Goal: Information Seeking & Learning: Find specific page/section

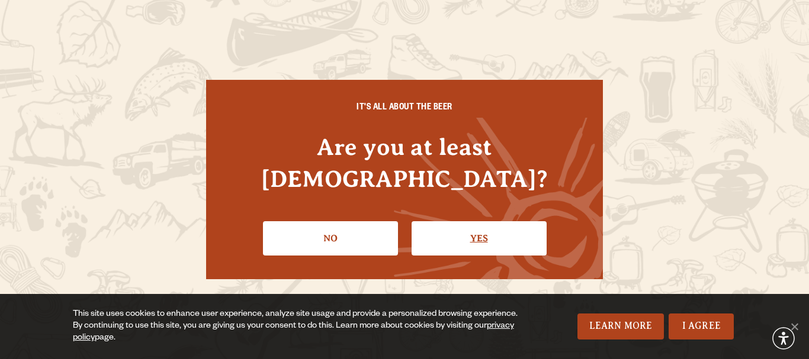
click at [431, 226] on link "Yes" at bounding box center [479, 238] width 135 height 34
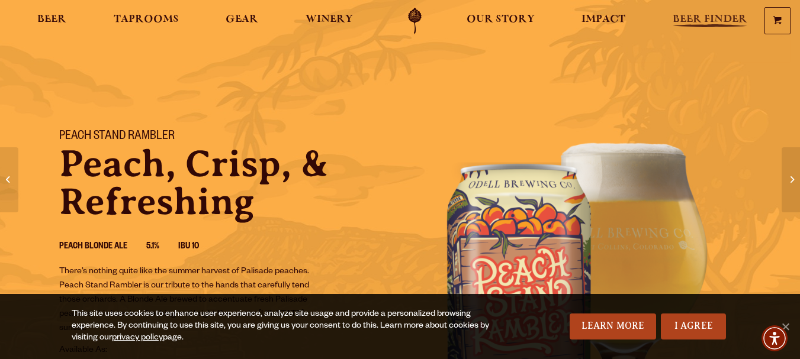
click at [720, 23] on span "Beer Finder" at bounding box center [710, 19] width 75 height 9
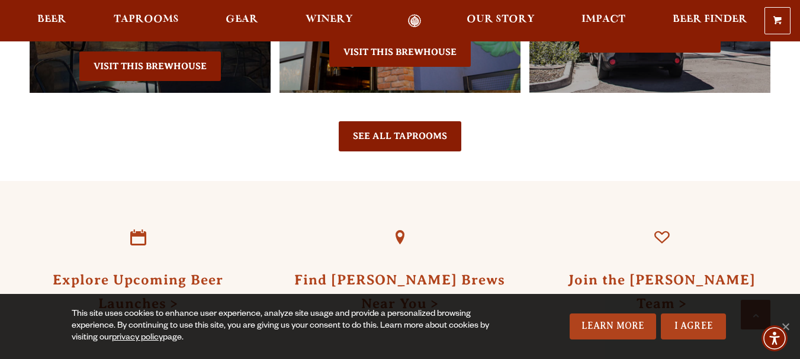
scroll to position [1184, 0]
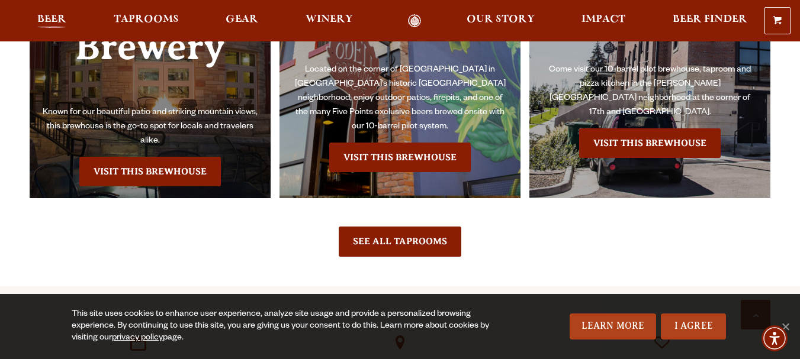
click at [60, 20] on span "Beer" at bounding box center [51, 19] width 29 height 9
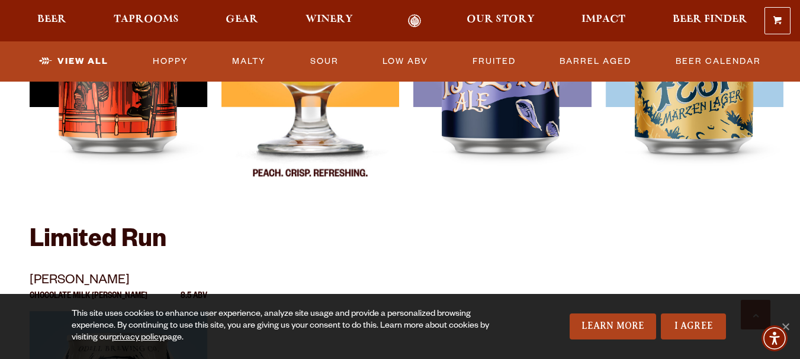
scroll to position [1895, 0]
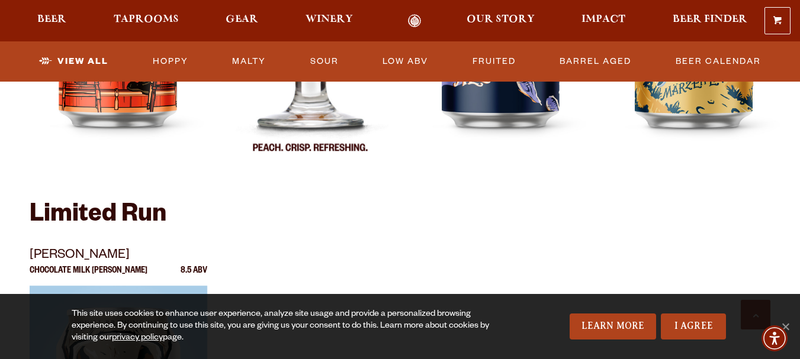
click at [295, 117] on img at bounding box center [310, 26] width 178 height 296
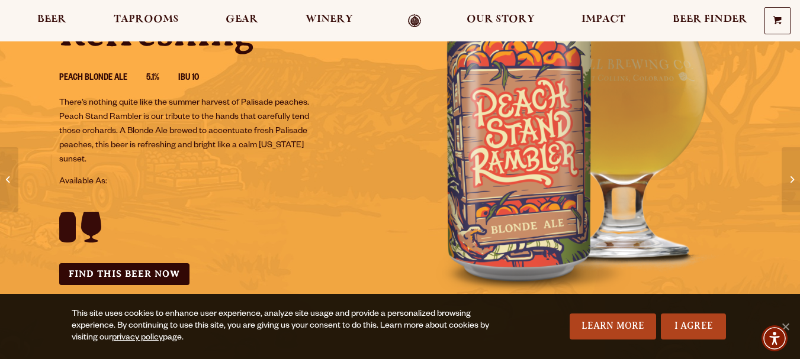
scroll to position [237, 0]
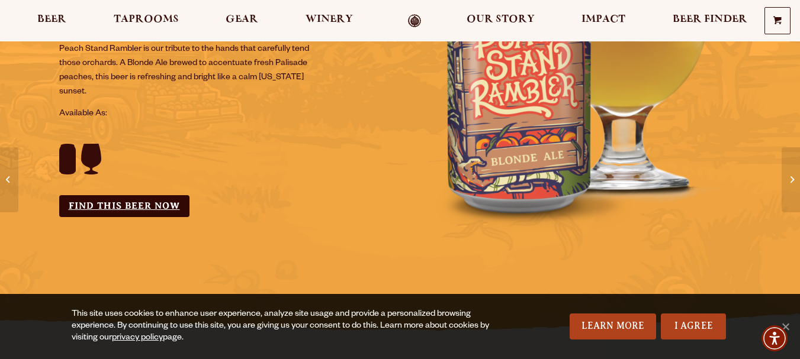
click at [98, 204] on link "Find this Beer Now" at bounding box center [124, 206] width 130 height 22
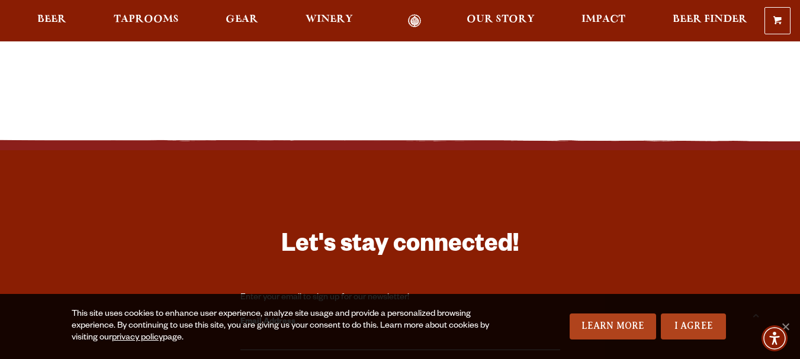
scroll to position [1481, 0]
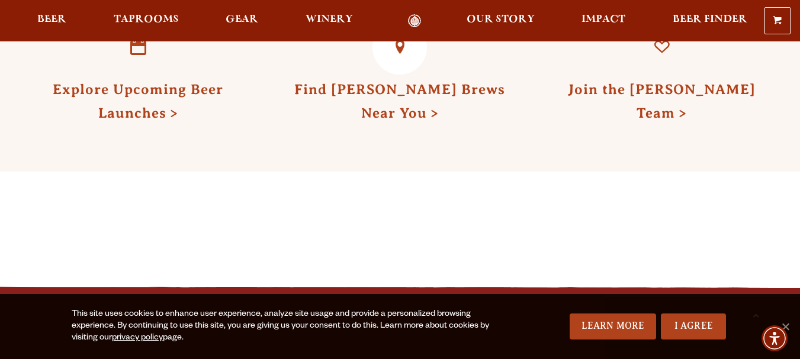
click at [392, 103] on h3 "Find [PERSON_NAME] Brews Near You" at bounding box center [399, 99] width 217 height 49
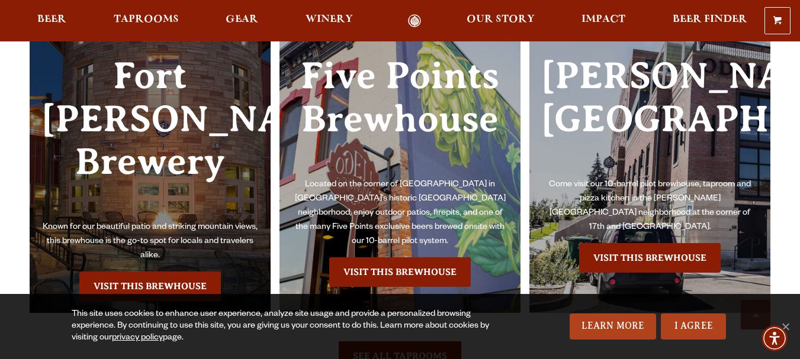
scroll to position [1066, 0]
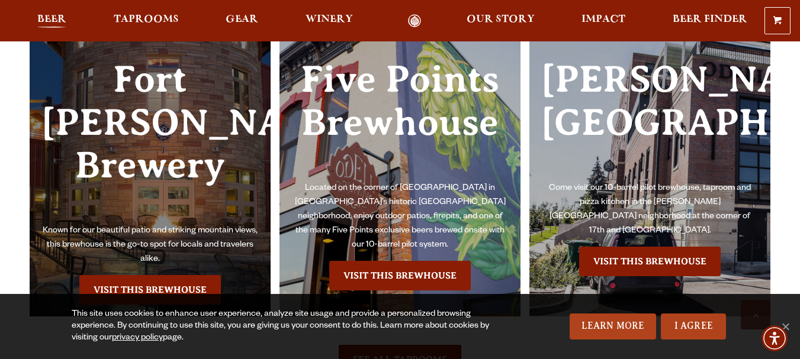
click at [63, 17] on span "Beer" at bounding box center [51, 19] width 29 height 9
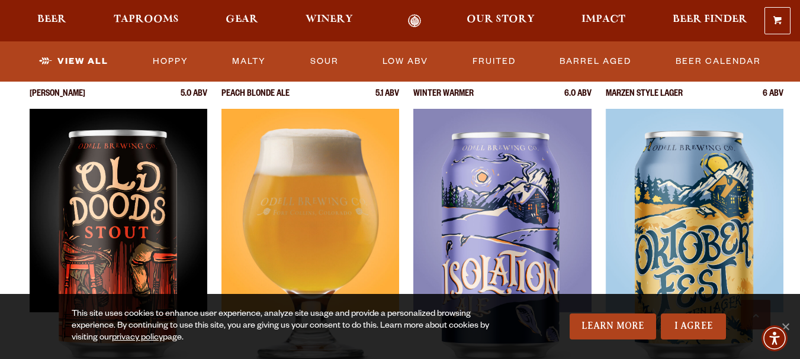
scroll to position [1777, 0]
